Goal: Task Accomplishment & Management: Use online tool/utility

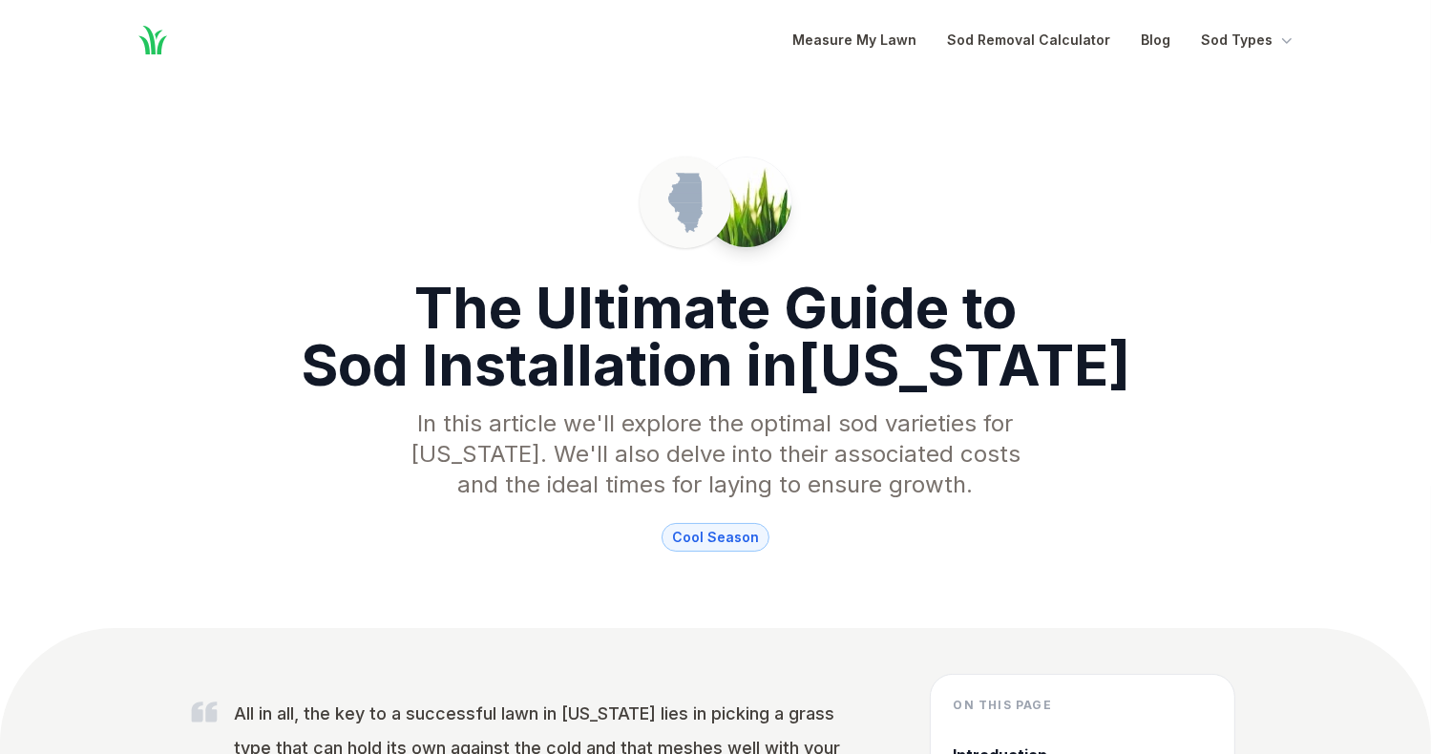
scroll to position [9809, 0]
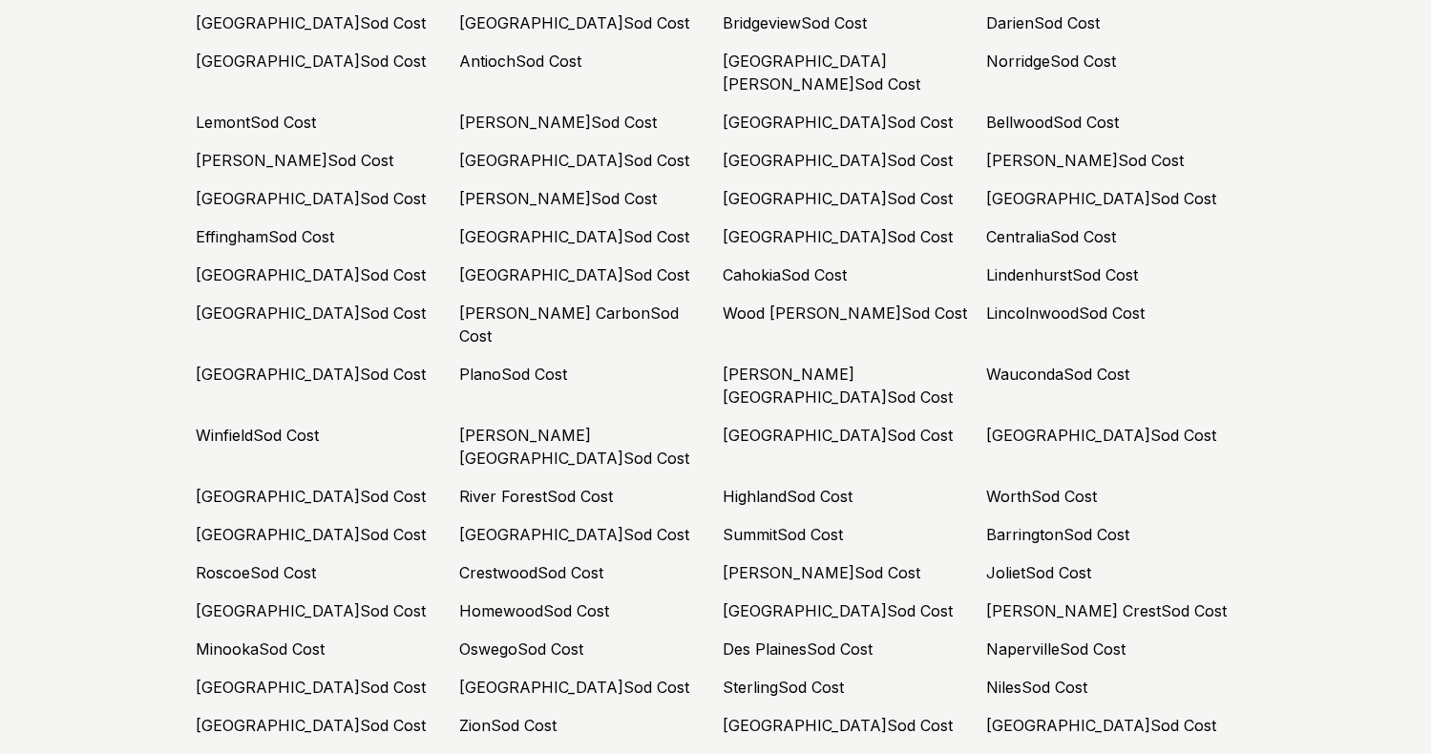
click at [556, 601] on link "Homewood Sod Cost" at bounding box center [535, 610] width 150 height 19
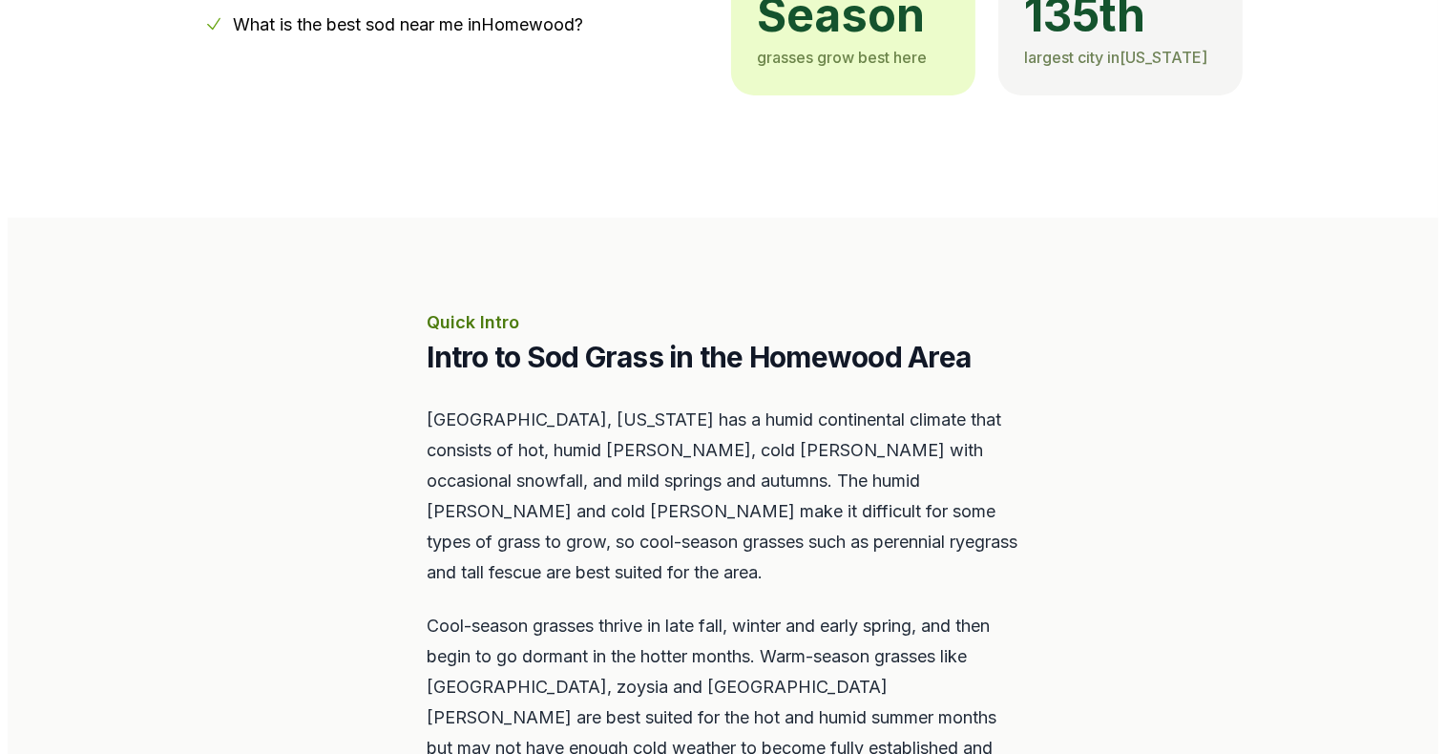
scroll to position [859, 0]
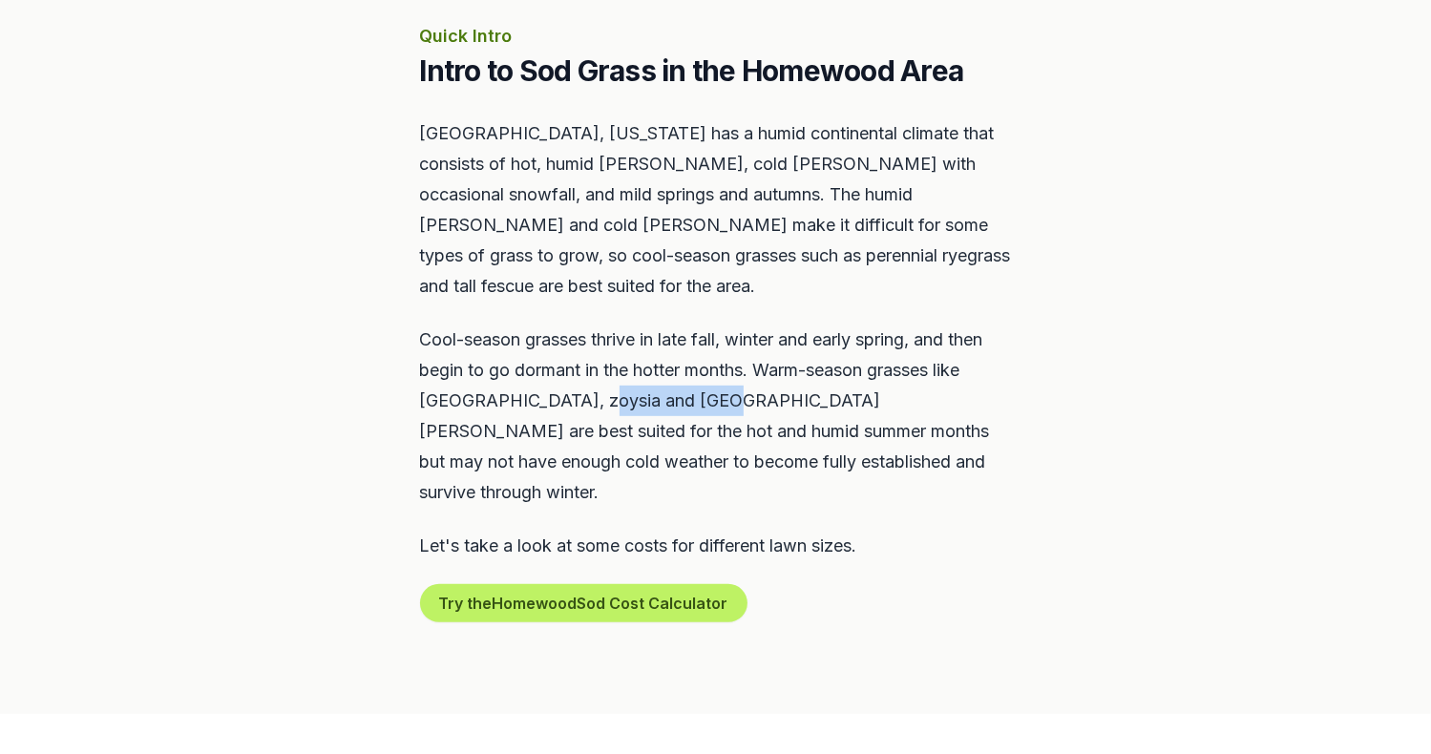
drag, startPoint x: 592, startPoint y: 373, endPoint x: 703, endPoint y: 367, distance: 110.9
click at [703, 367] on p "Cool-season grasses thrive in late fall, winter and early spring, and then begi…" at bounding box center [716, 416] width 592 height 183
copy p "[GEOGRAPHIC_DATA]"
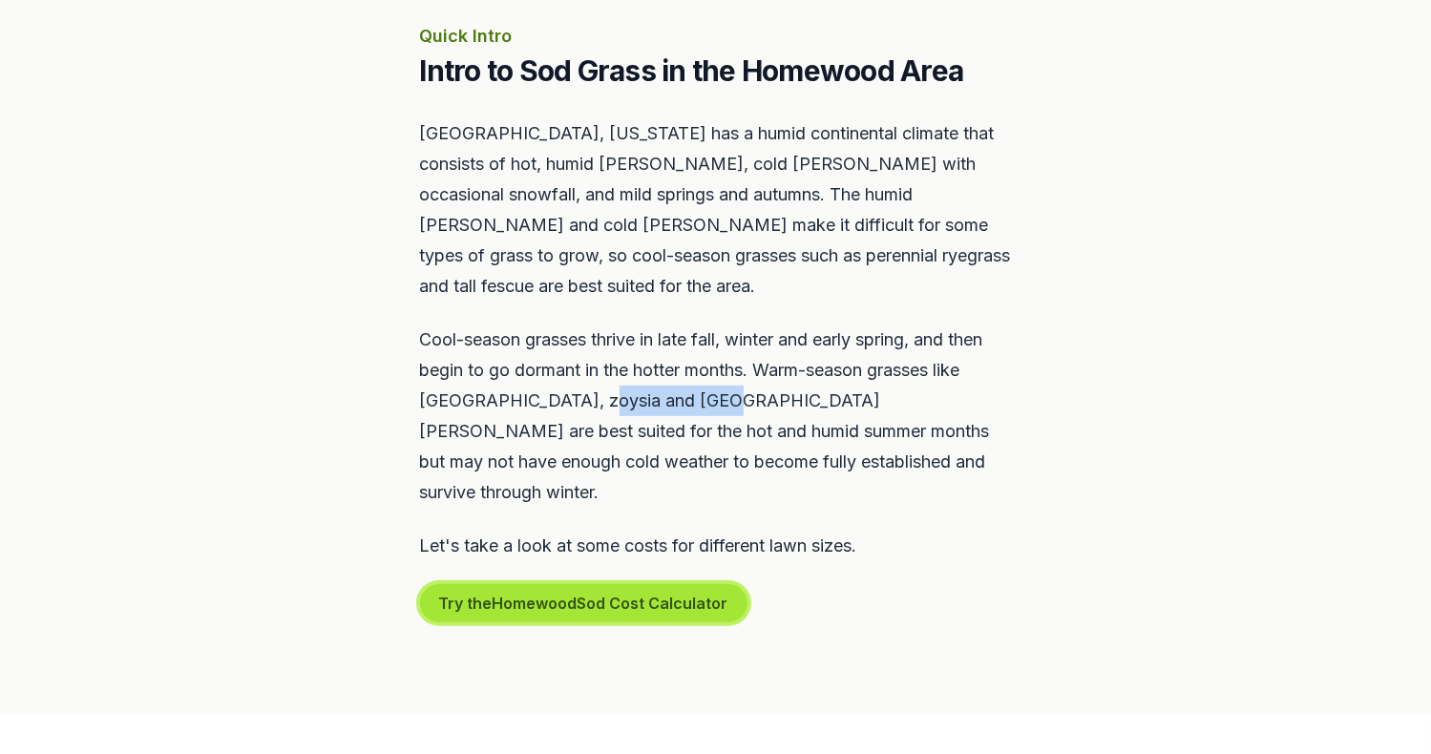
click at [556, 584] on button "Try the Homewood Sod Cost Calculator" at bounding box center [583, 603] width 327 height 38
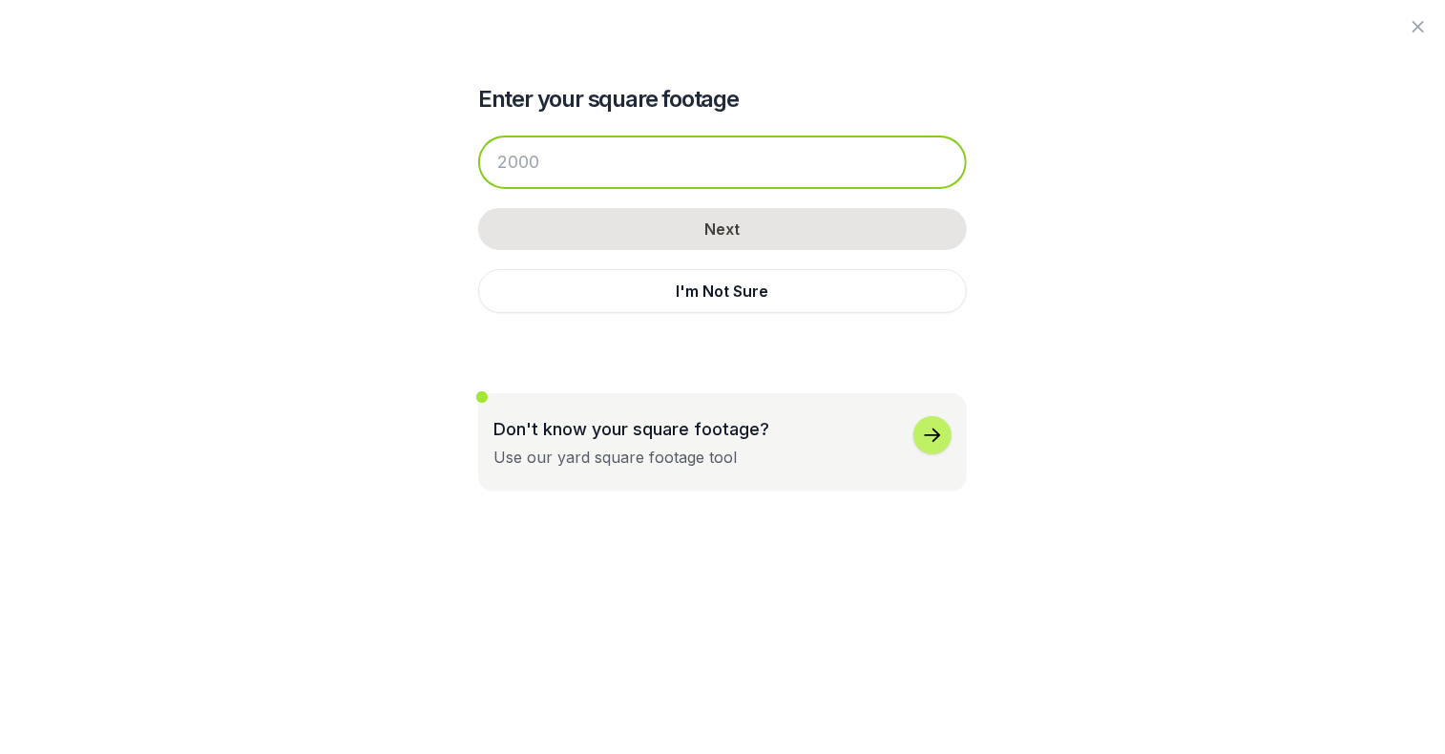
click at [580, 171] on input "number" at bounding box center [722, 162] width 489 height 53
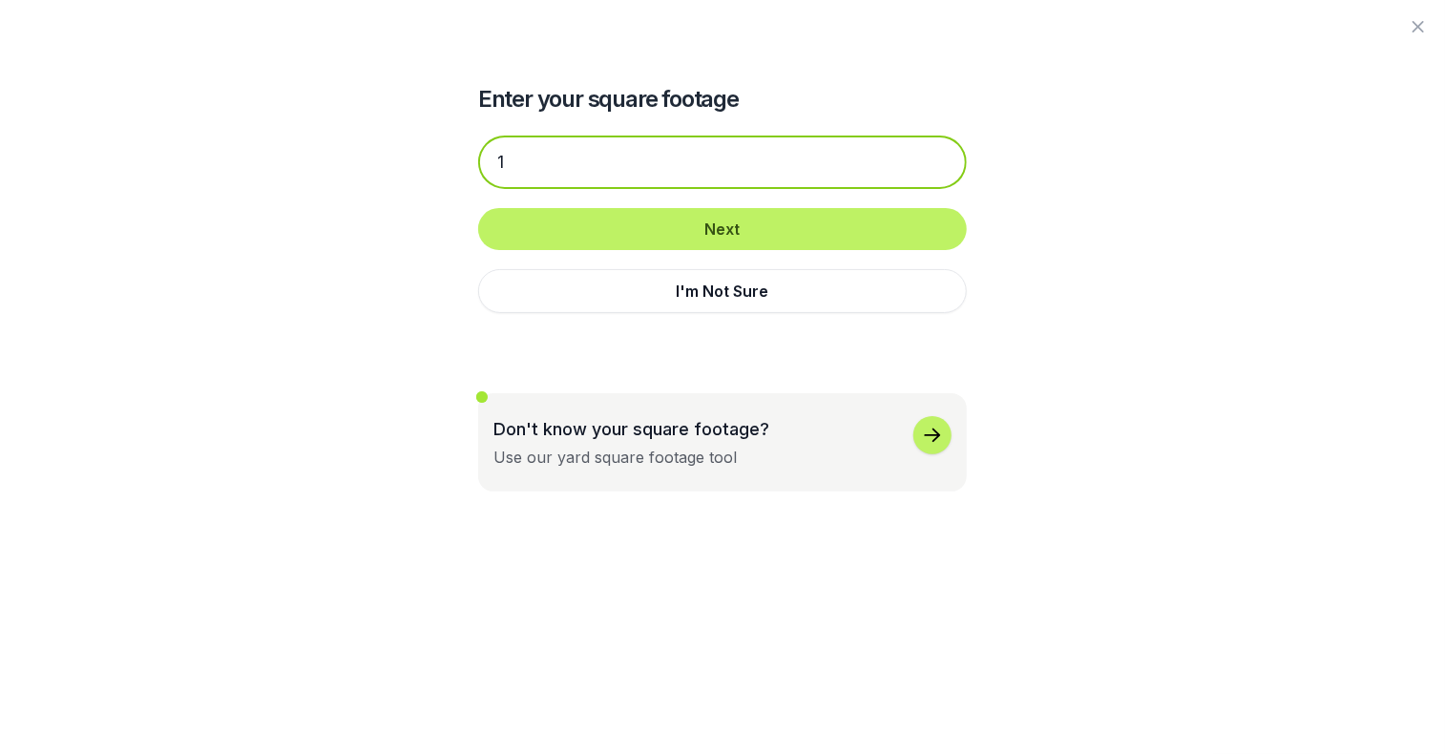
type input "15"
type input "1"
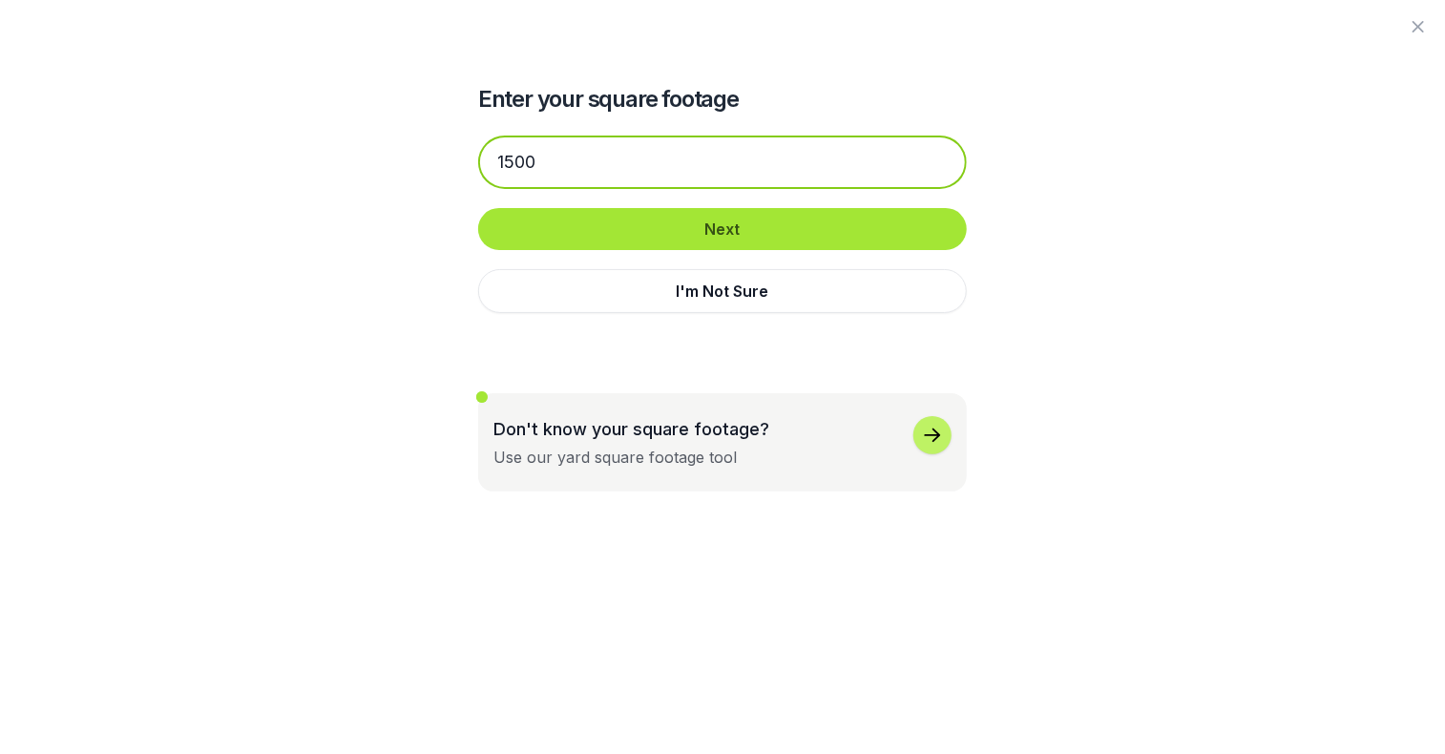
type input "1500"
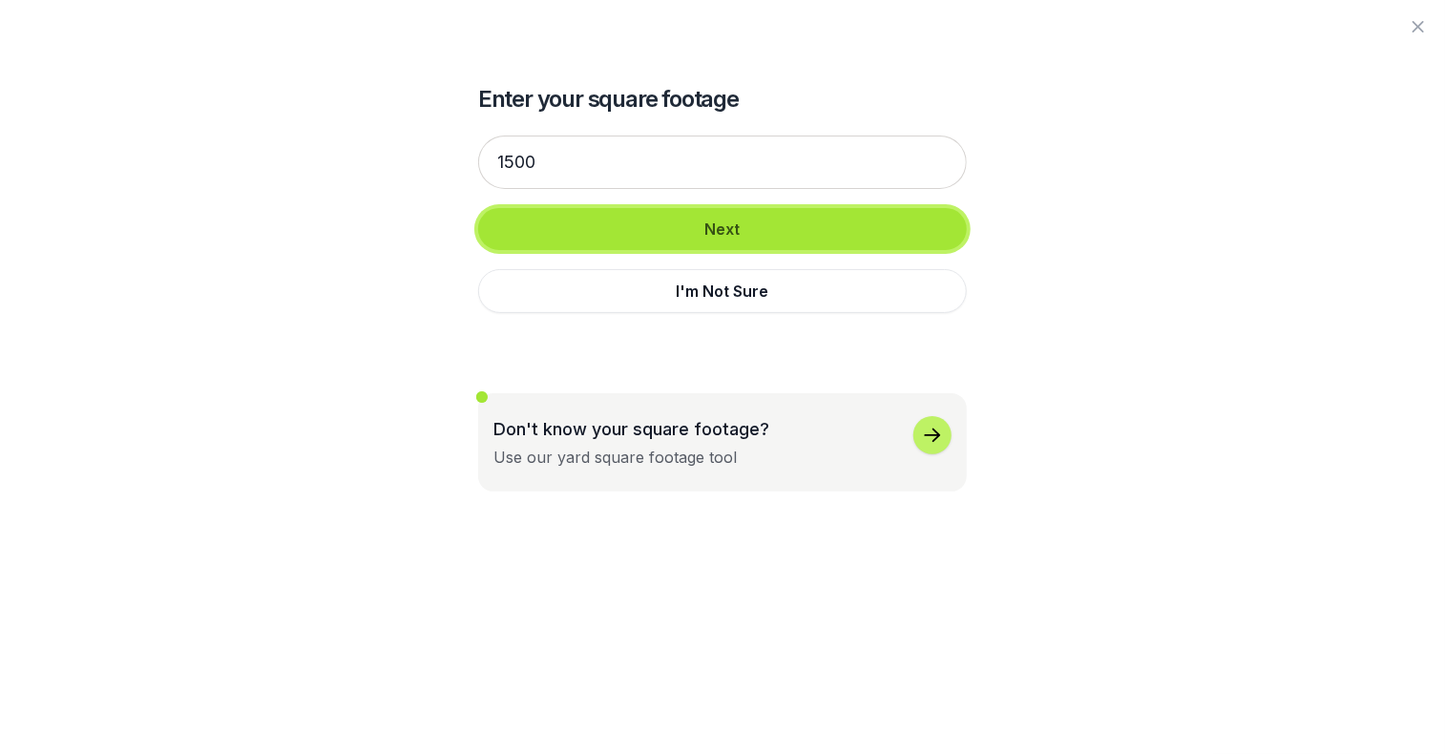
click at [556, 235] on button "Next" at bounding box center [722, 229] width 489 height 42
